Goal: Find specific page/section: Find specific page/section

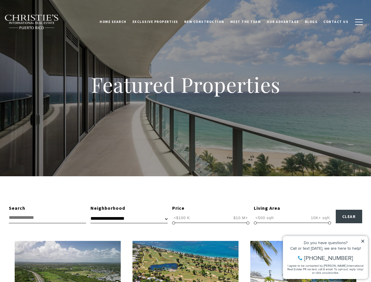
click at [185, 141] on div "Featured Properties" at bounding box center [185, 88] width 371 height 176
click at [122, 22] on link "Home Search" at bounding box center [113, 21] width 33 height 15
click at [250, 22] on link "Meet the Team" at bounding box center [245, 21] width 37 height 15
click at [359, 22] on span "button" at bounding box center [359, 22] width 8 height 1
click at [182, 218] on span "<$100 K" at bounding box center [181, 218] width 19 height 6
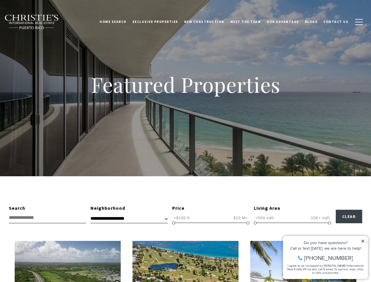
click at [241, 218] on span "$10 M+" at bounding box center [241, 218] width 18 height 6
click at [174, 223] on span at bounding box center [173, 222] width 3 height 3
click at [248, 223] on span at bounding box center [247, 222] width 3 height 3
click at [264, 218] on span "<500 sqft" at bounding box center [264, 218] width 21 height 6
click at [320, 218] on span "10K+ sqft" at bounding box center [320, 218] width 22 height 6
